Goal: Information Seeking & Learning: Learn about a topic

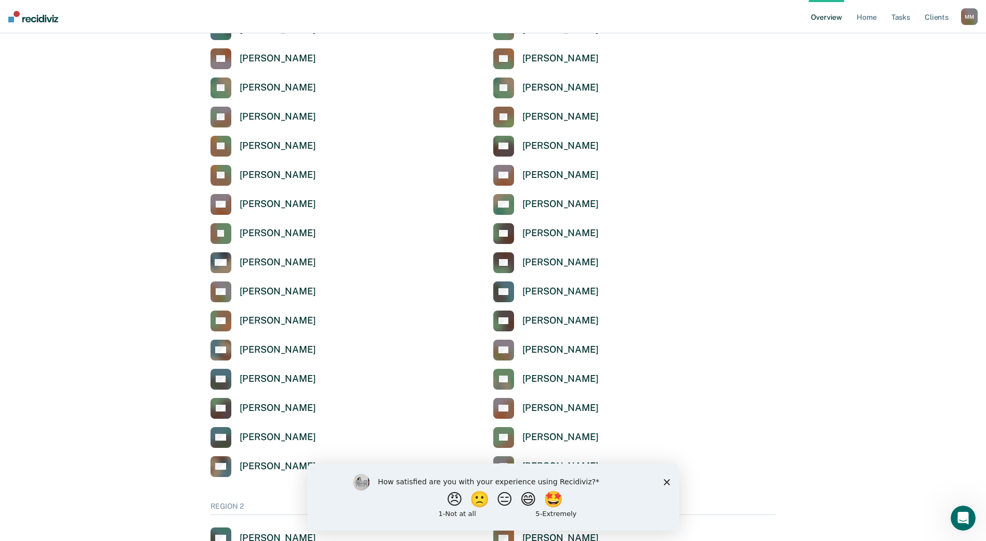
scroll to position [312, 0]
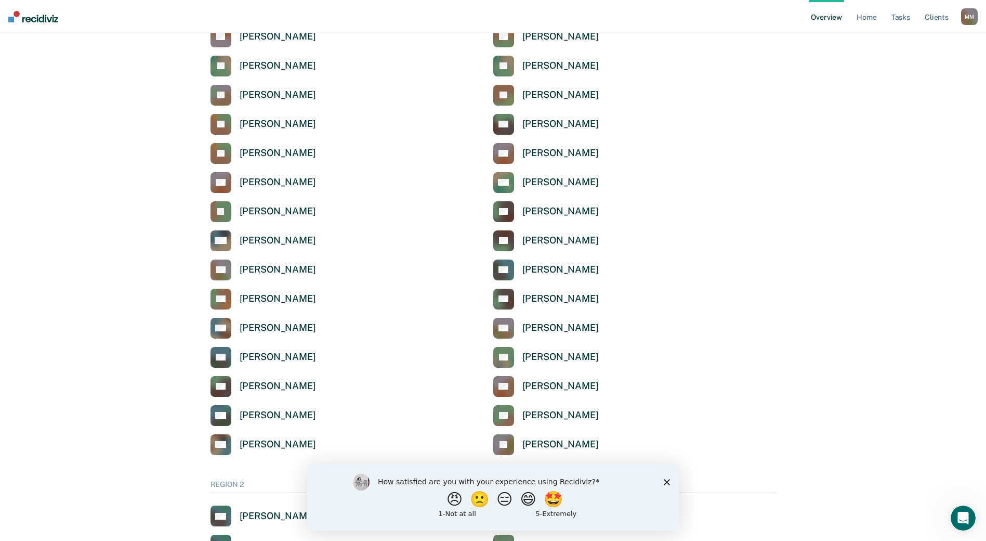
click at [669, 481] on div "How satisfied are you with your experience using Recidiviz? 😠 🙁 😑 😄 🤩 1 - Not a…" at bounding box center [493, 496] width 372 height 67
click at [663, 479] on icon "Close survey" at bounding box center [666, 481] width 6 height 6
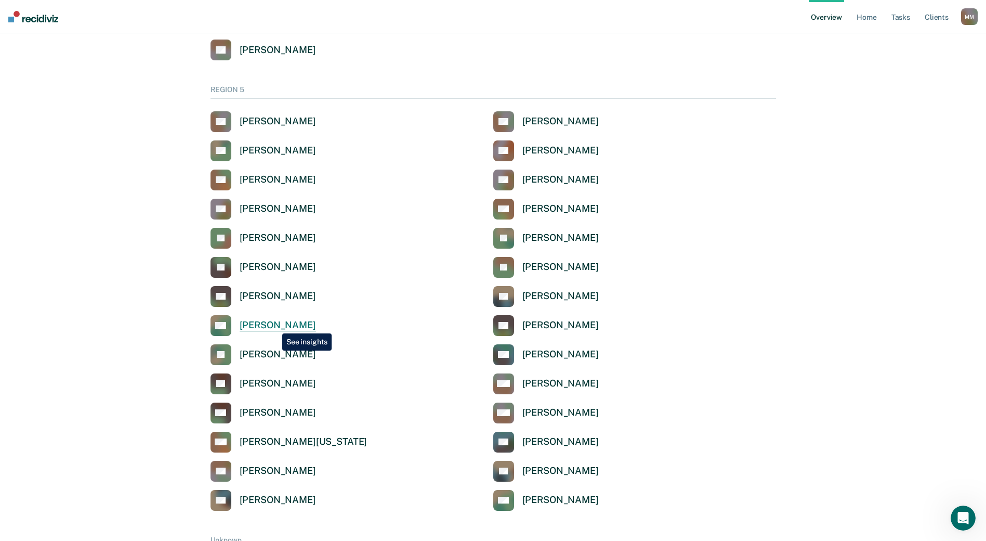
scroll to position [3534, 0]
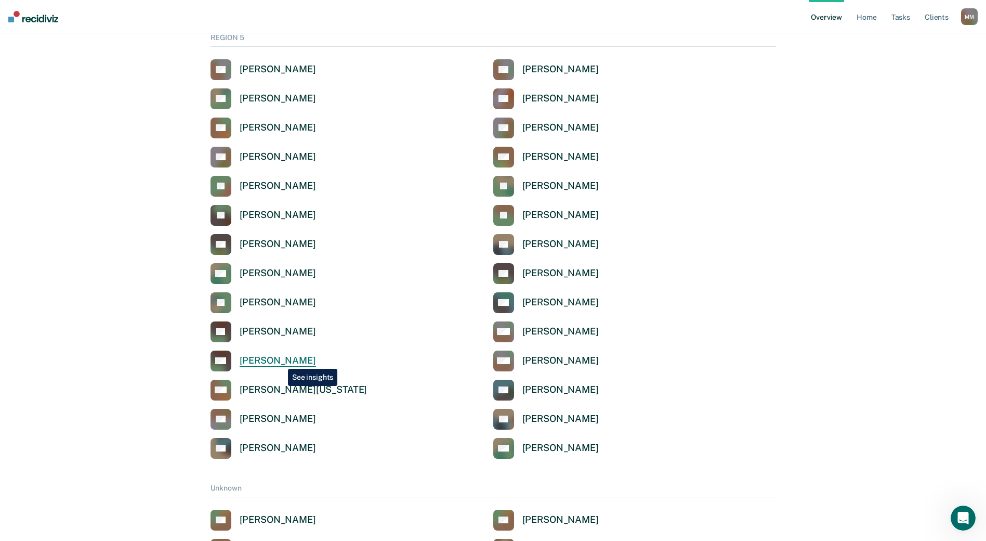
click at [280, 361] on div "[PERSON_NAME]" at bounding box center [278, 360] width 76 height 12
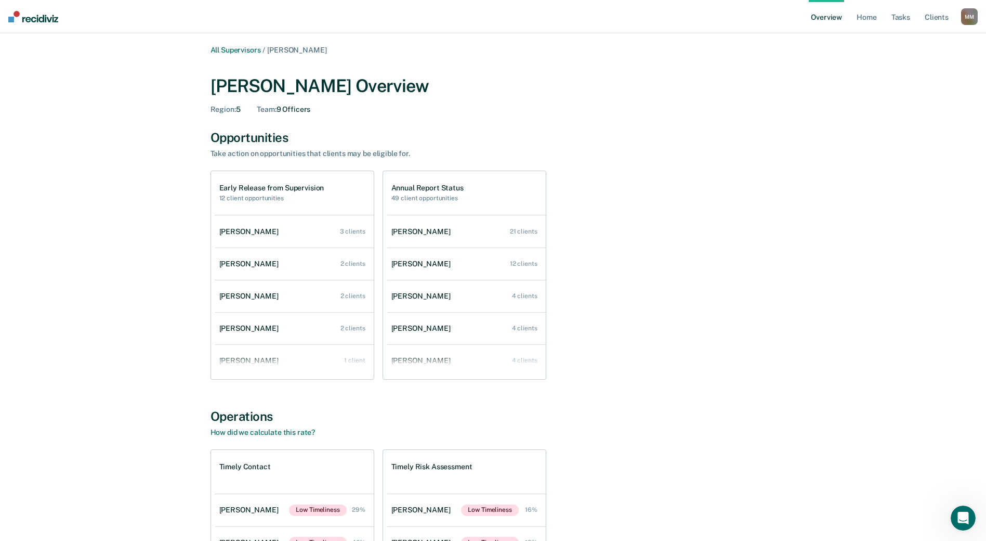
scroll to position [3534, 0]
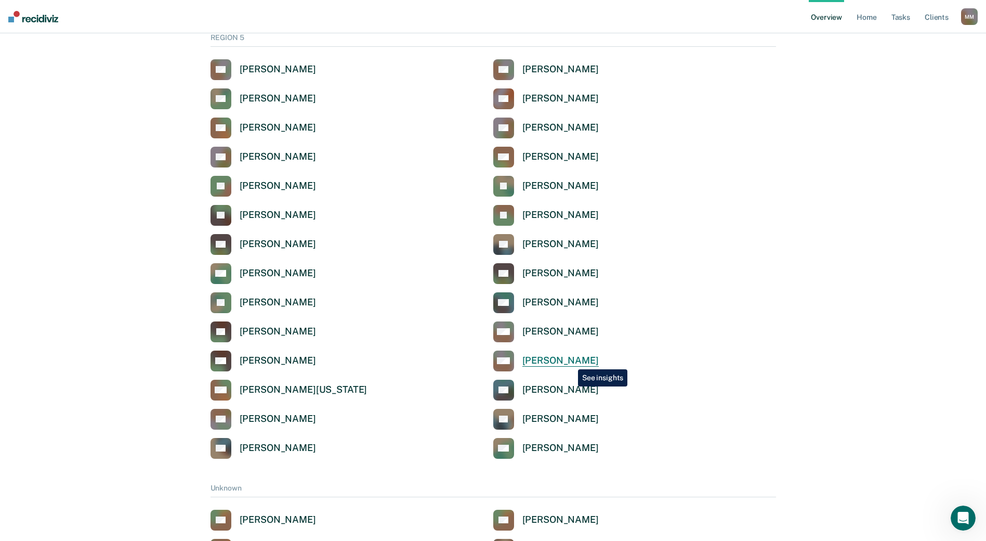
click at [570, 361] on div "[PERSON_NAME]" at bounding box center [560, 360] width 76 height 12
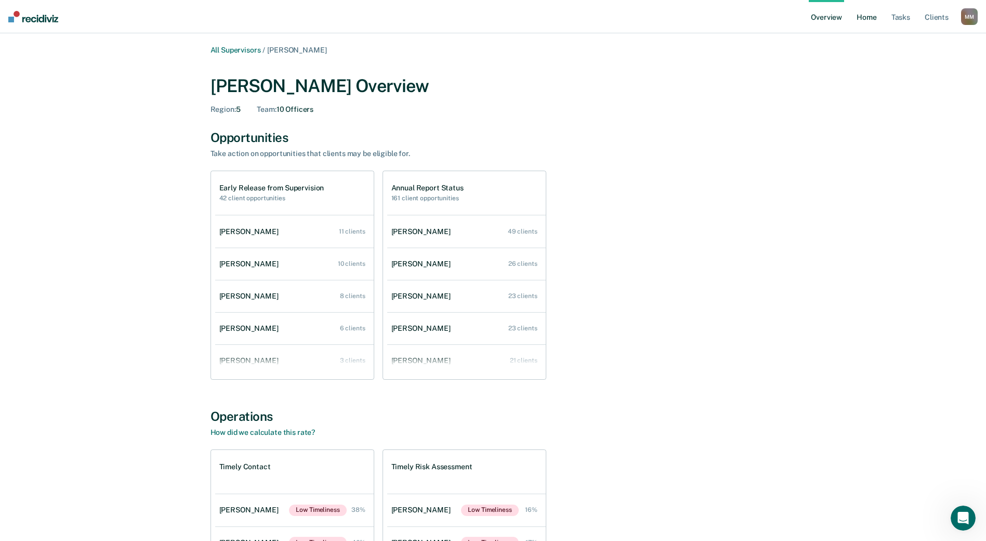
click at [866, 20] on link "Home" at bounding box center [866, 16] width 24 height 33
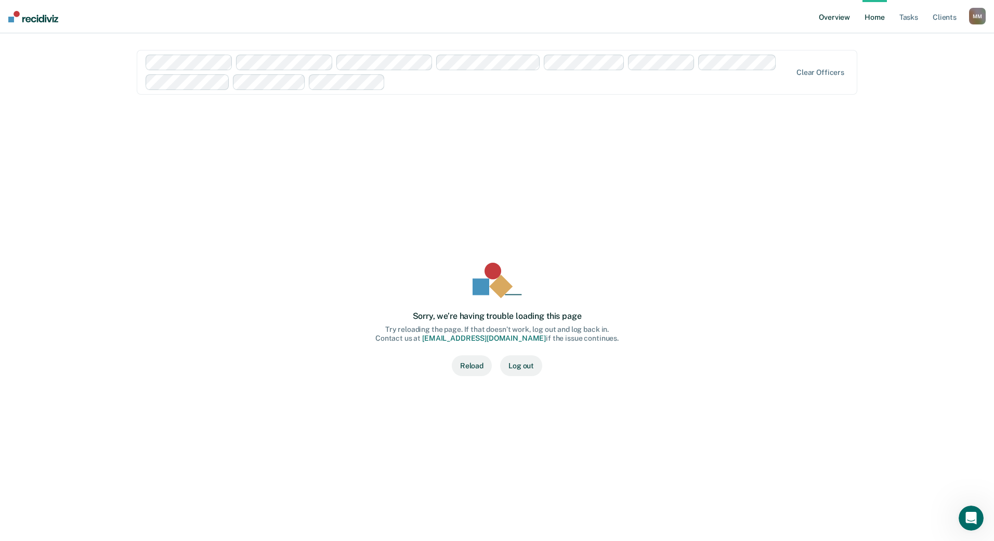
click at [831, 22] on link "Overview" at bounding box center [834, 16] width 35 height 33
